Goal: Task Accomplishment & Management: Use online tool/utility

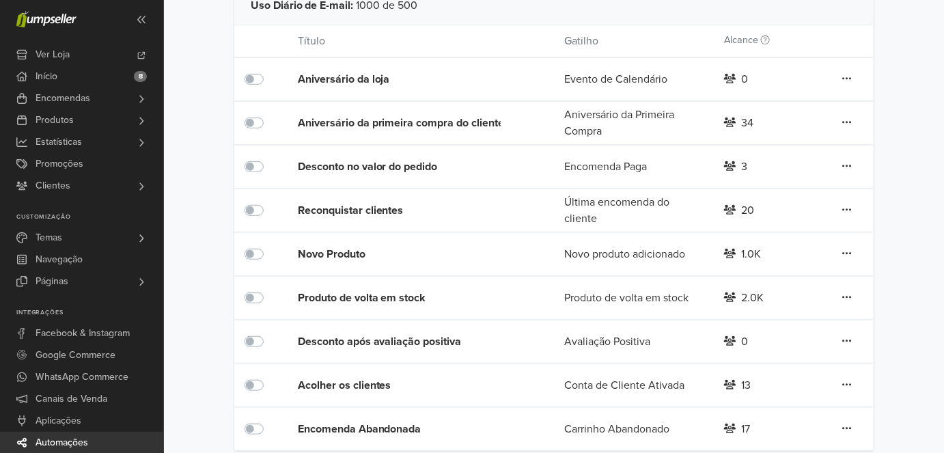
scroll to position [208, 0]
click at [269, 246] on label at bounding box center [269, 246] width 0 height 0
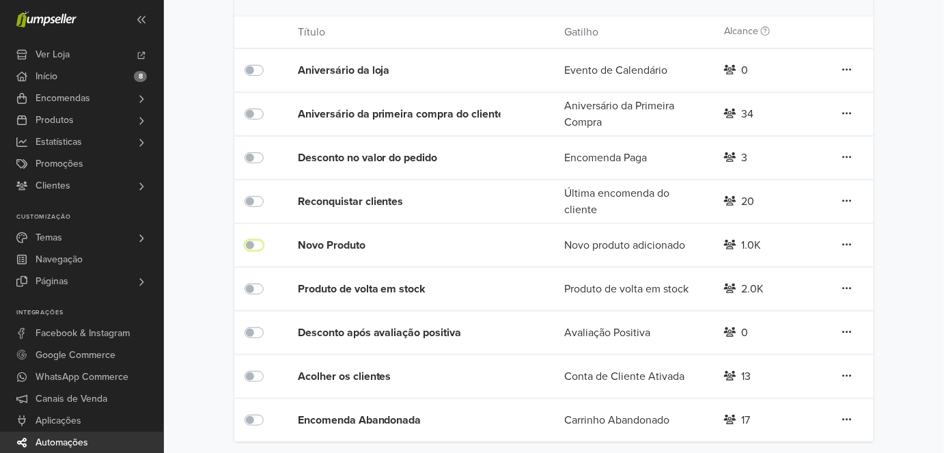
scroll to position [221, 0]
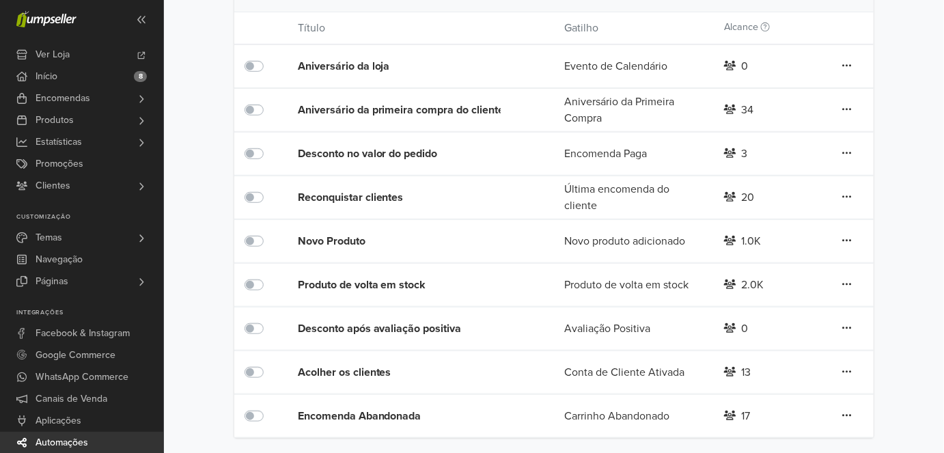
click at [335, 245] on div "Novo Produto" at bounding box center [404, 241] width 213 height 16
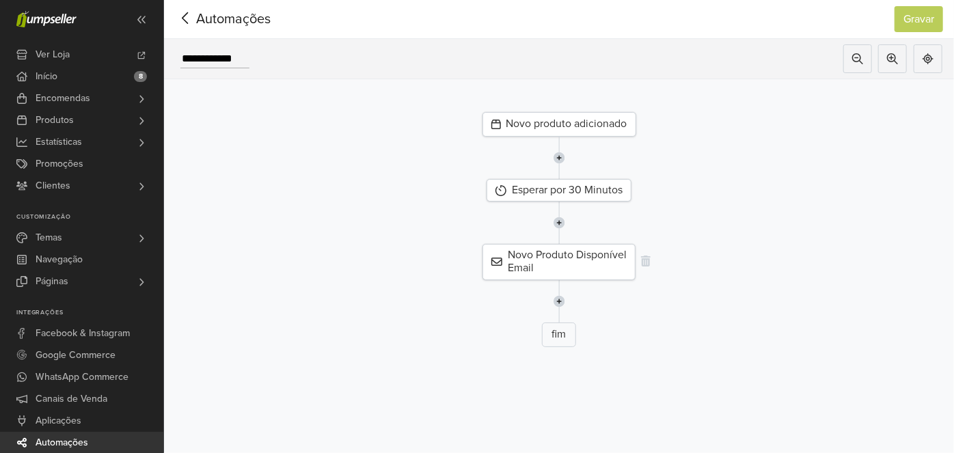
click at [525, 259] on div "Novo Produto Disponível Email" at bounding box center [558, 262] width 153 height 36
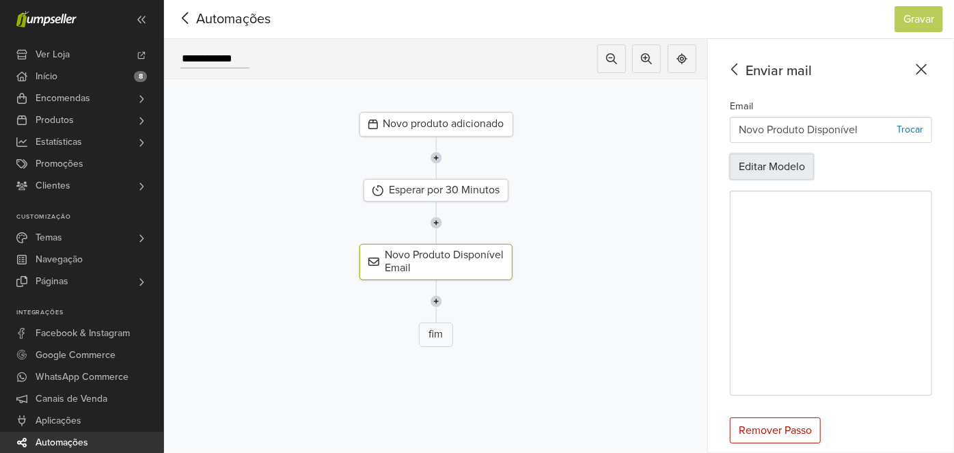
click at [756, 165] on button "Editar Modelo" at bounding box center [772, 167] width 84 height 26
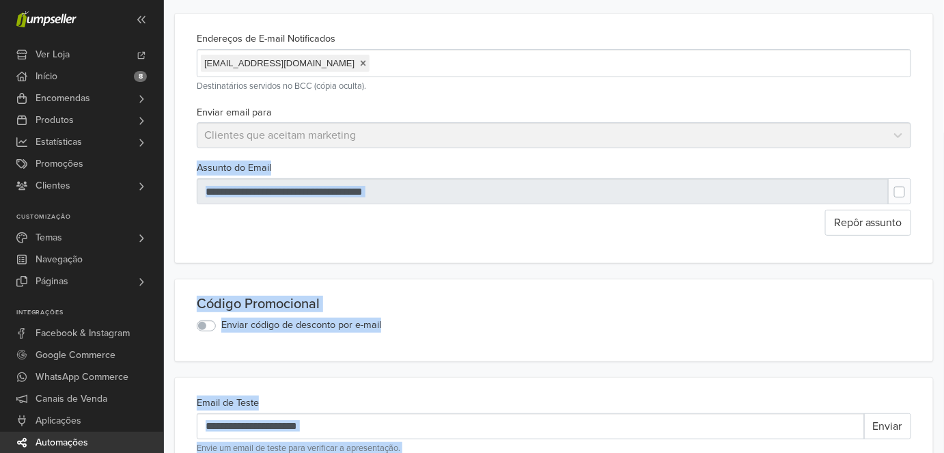
drag, startPoint x: 555, startPoint y: 217, endPoint x: 592, endPoint y: -55, distance: 273.6
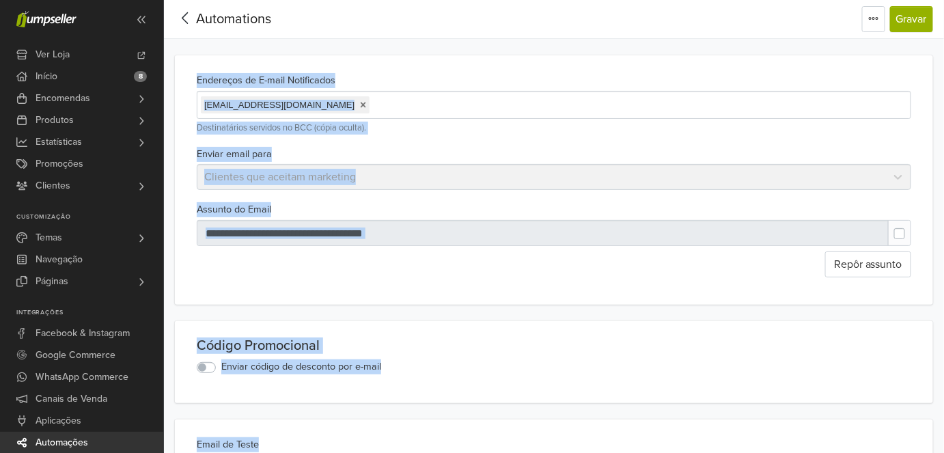
click at [508, 277] on div "Repôr assunto" at bounding box center [554, 264] width 715 height 26
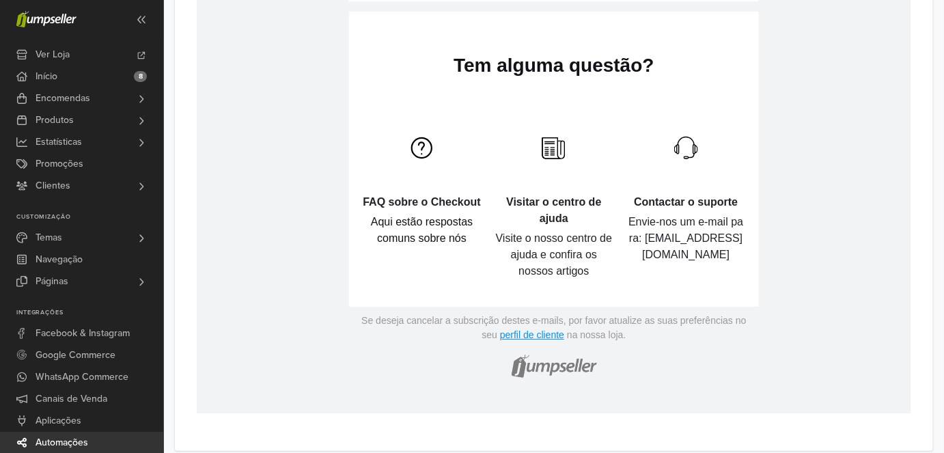
scroll to position [1537, 0]
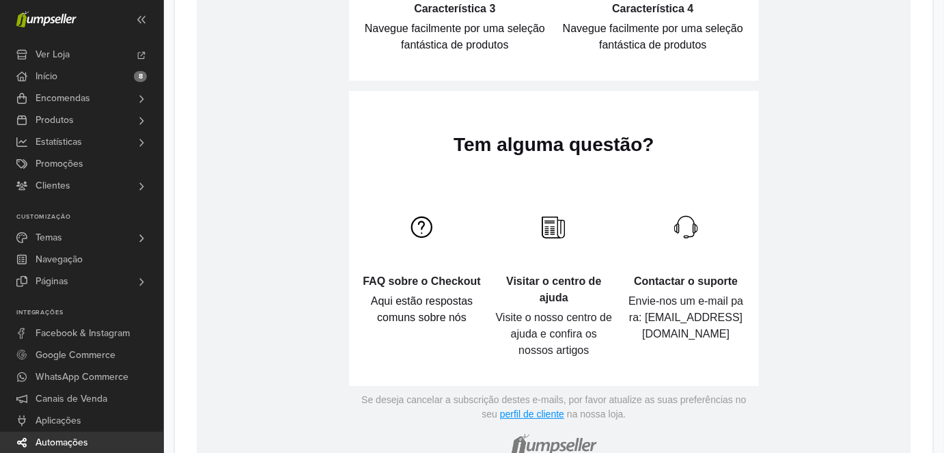
click at [503, 208] on td "Visitar o centro de ajuda Visite o nosso centro de ajuda e confira os nossos ar…" at bounding box center [553, 270] width 118 height 205
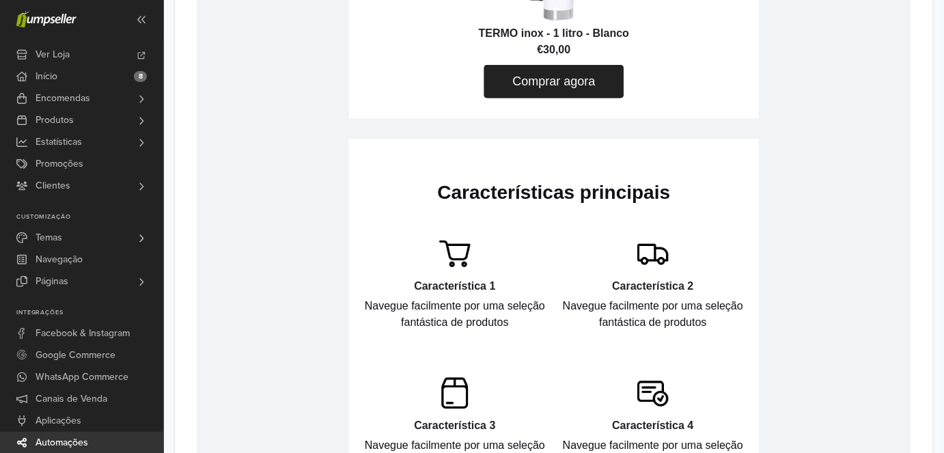
scroll to position [1003, 0]
